Goal: Information Seeking & Learning: Learn about a topic

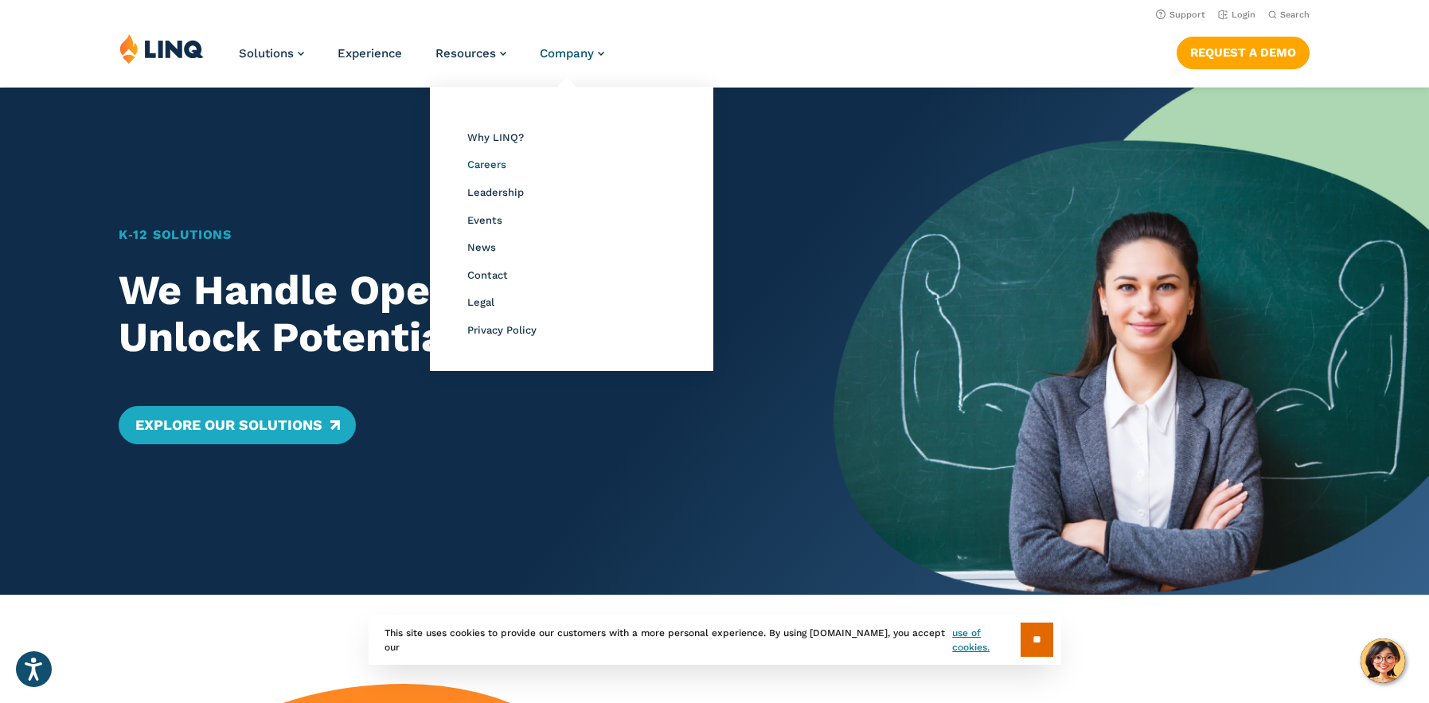
click at [497, 168] on span "Careers" at bounding box center [486, 164] width 39 height 12
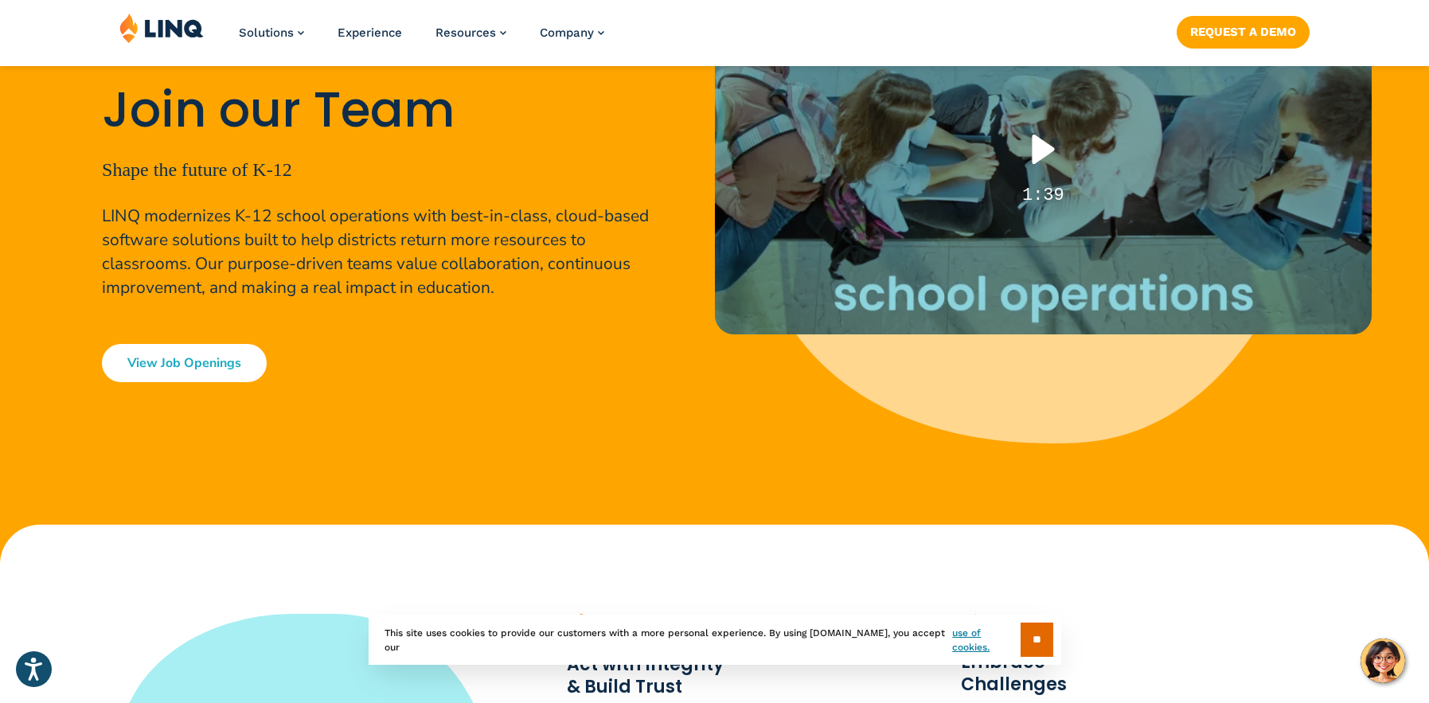
scroll to position [286, 0]
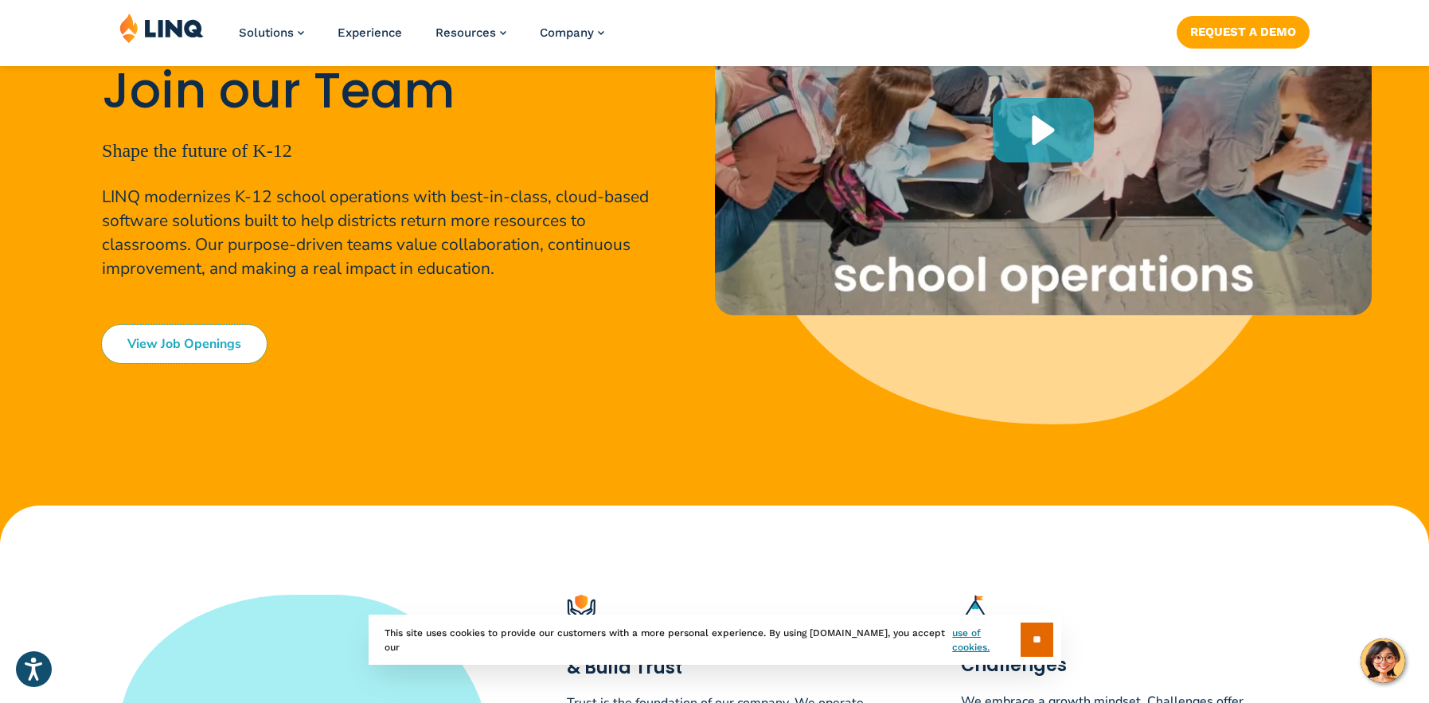
click at [234, 332] on link "View Job Openings" at bounding box center [184, 344] width 165 height 38
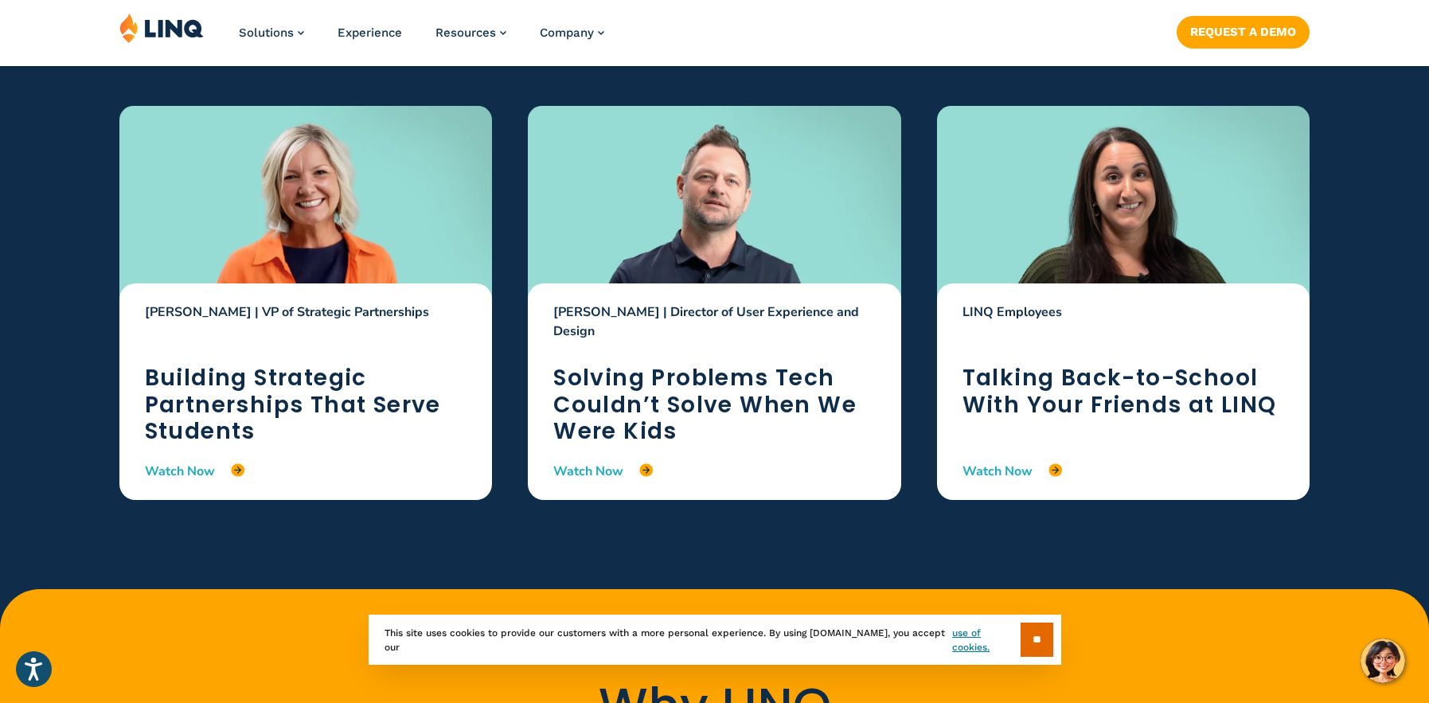
scroll to position [2449, 0]
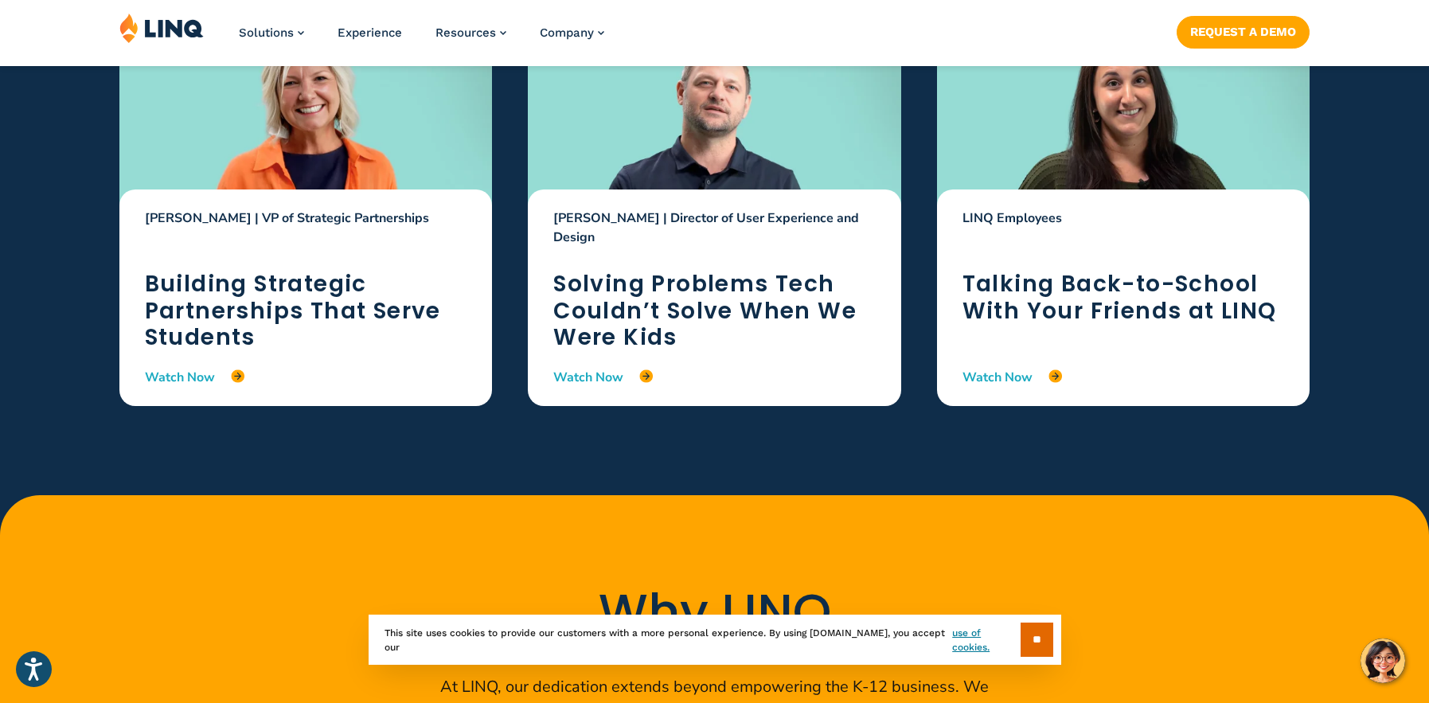
click at [241, 316] on h2 "Building Strategic Partnerships That Serve Students" at bounding box center [306, 311] width 322 height 80
click at [191, 374] on link "Watch Now" at bounding box center [194, 377] width 99 height 18
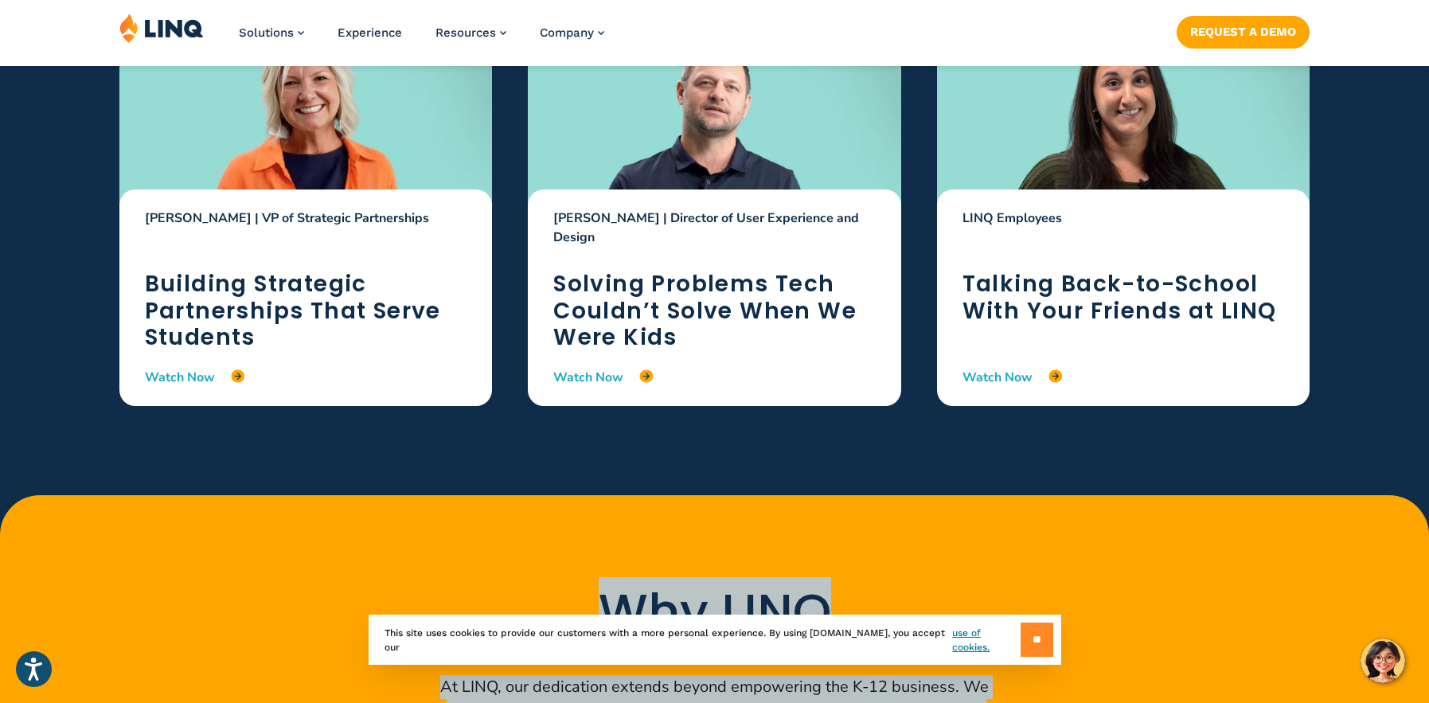
drag, startPoint x: 1023, startPoint y: 583, endPoint x: 1023, endPoint y: 637, distance: 54.1
